Goal: Navigation & Orientation: Find specific page/section

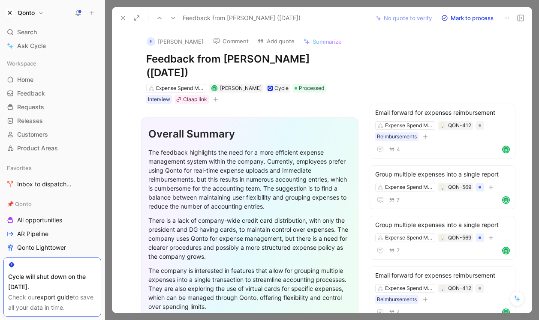
scroll to position [242, 0]
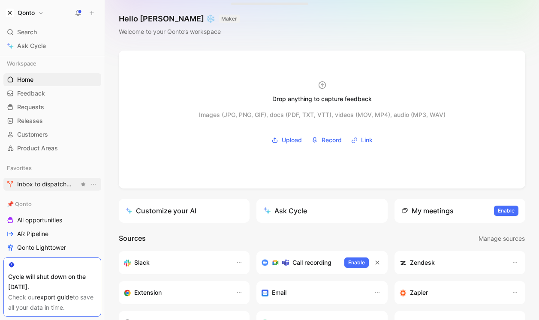
scroll to position [155, 0]
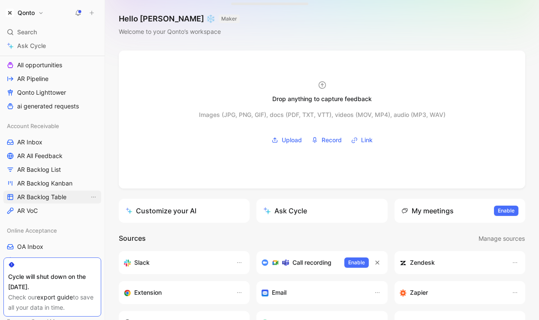
click at [38, 200] on span "AR Backlog Table" at bounding box center [41, 197] width 49 height 9
